Goal: Task Accomplishment & Management: Manage account settings

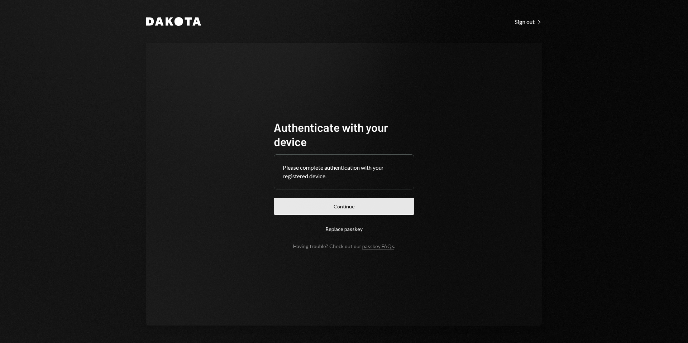
click at [365, 199] on button "Continue" at bounding box center [344, 206] width 140 height 17
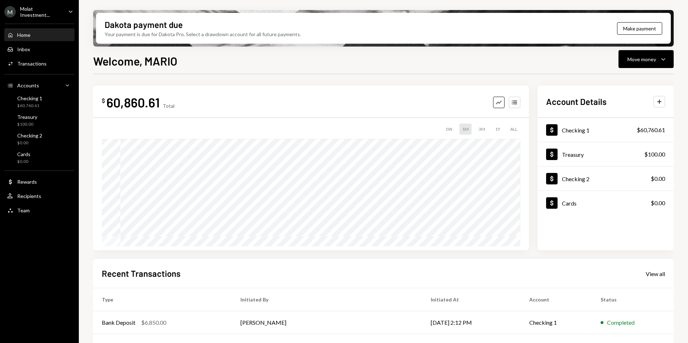
click at [42, 8] on div "Molat Investment..." at bounding box center [41, 12] width 42 height 12
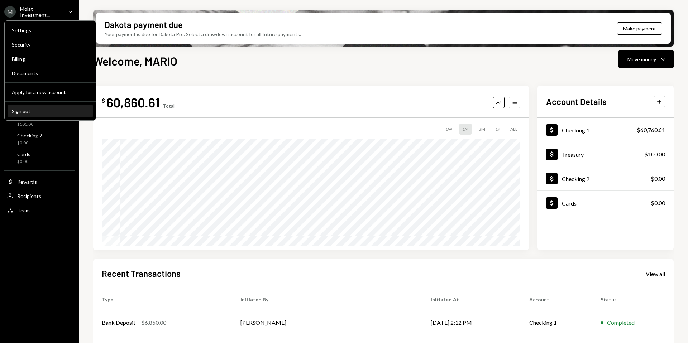
click at [35, 109] on div "Sign out" at bounding box center [50, 111] width 77 height 6
